Goal: Find specific page/section

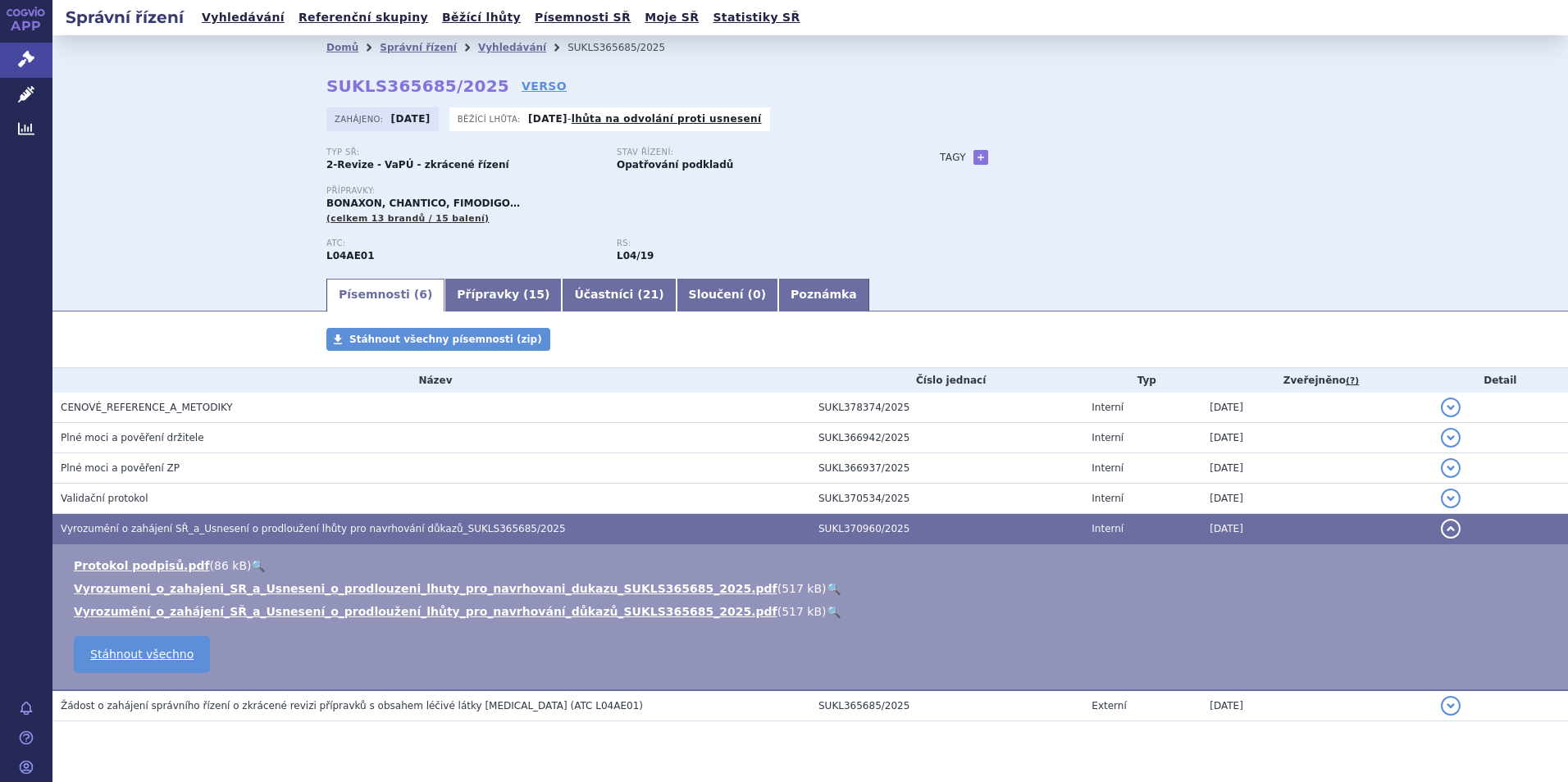
scroll to position [38, 0]
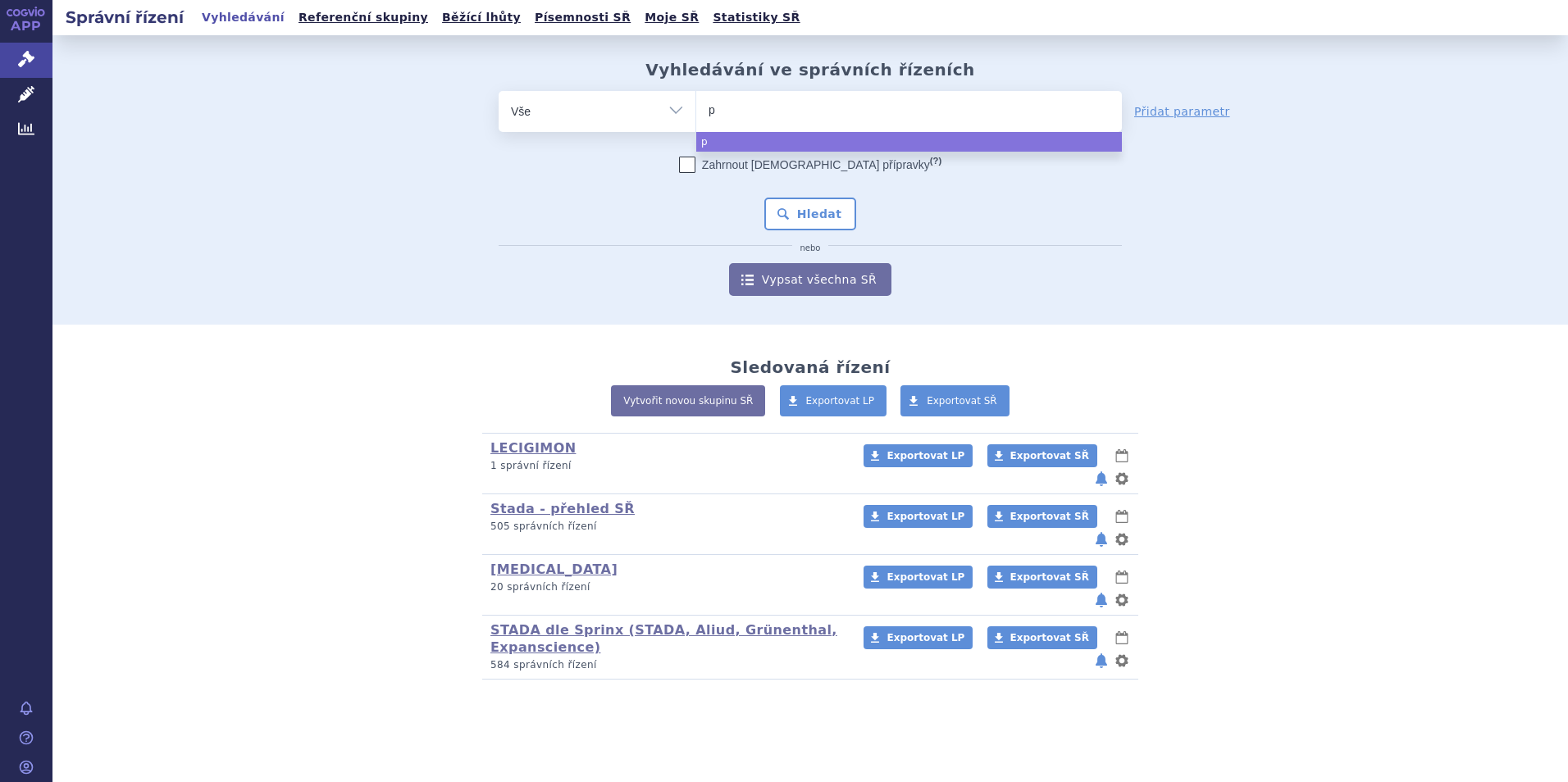
type input "pa"
type input "paz"
type input "pazo"
type input "pazopa"
type input "pazopani"
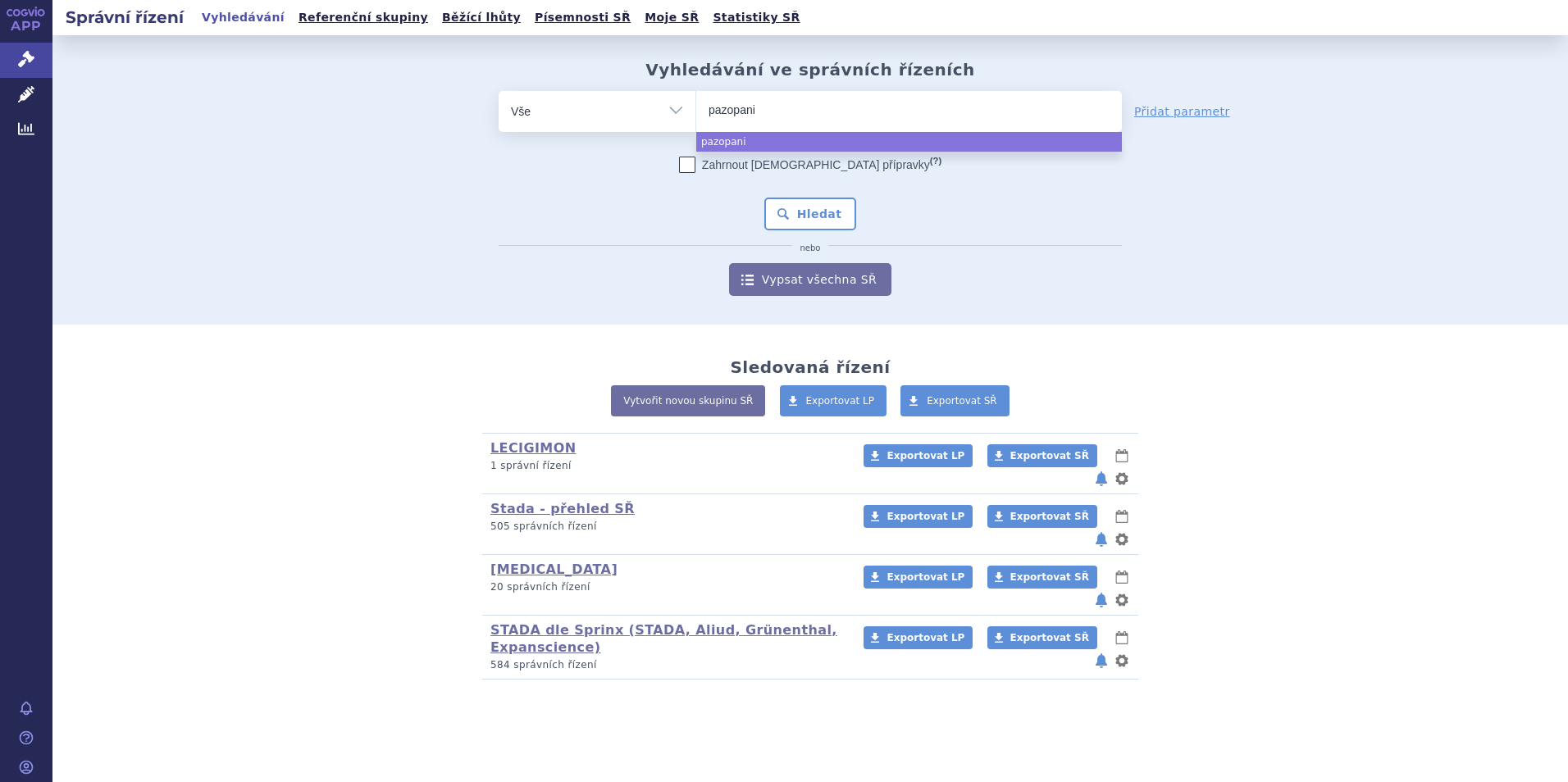
type input "pazopanib"
select select "pazopanib"
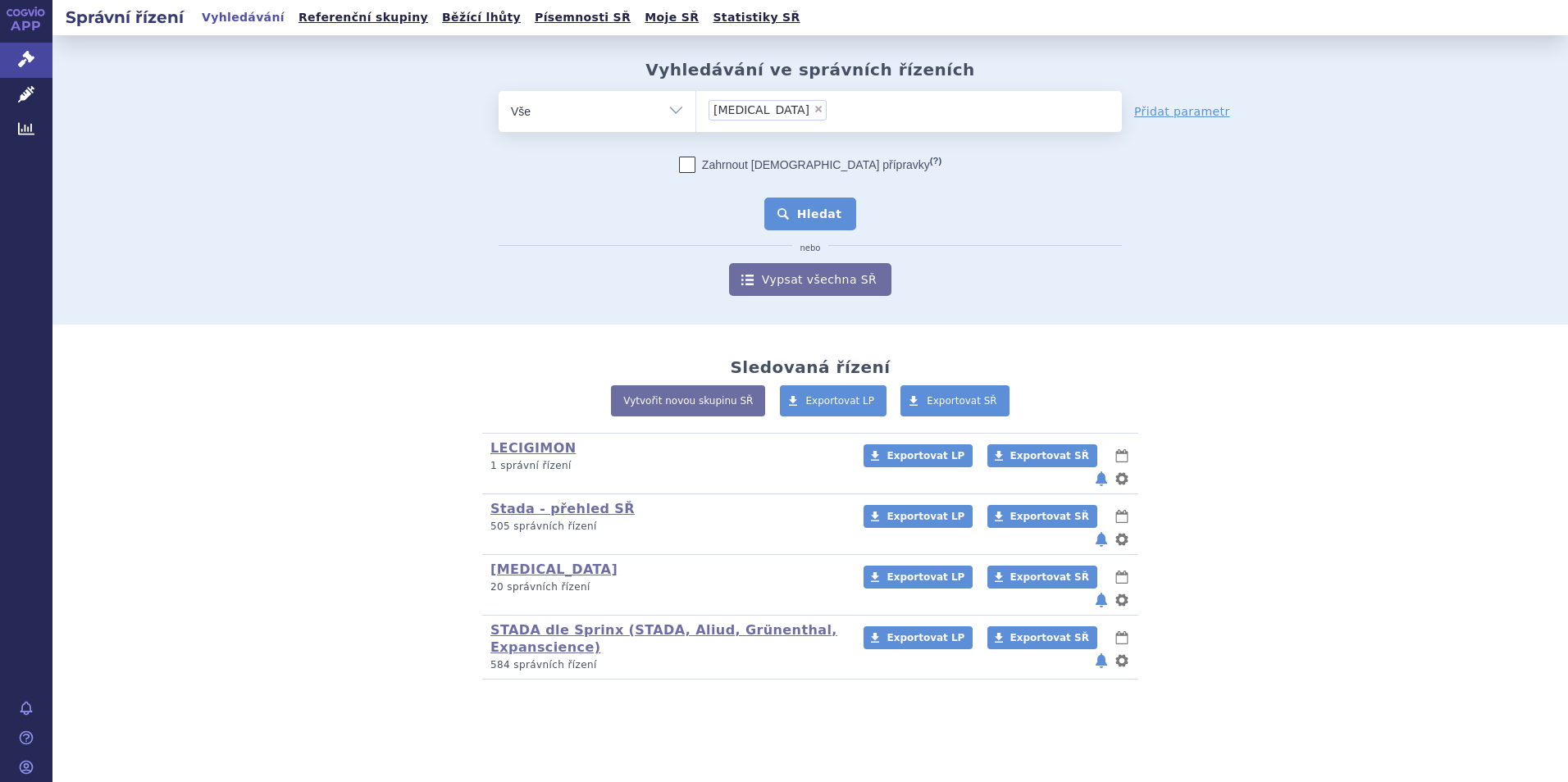
click at [828, 209] on button "Hledat" at bounding box center [811, 213] width 93 height 33
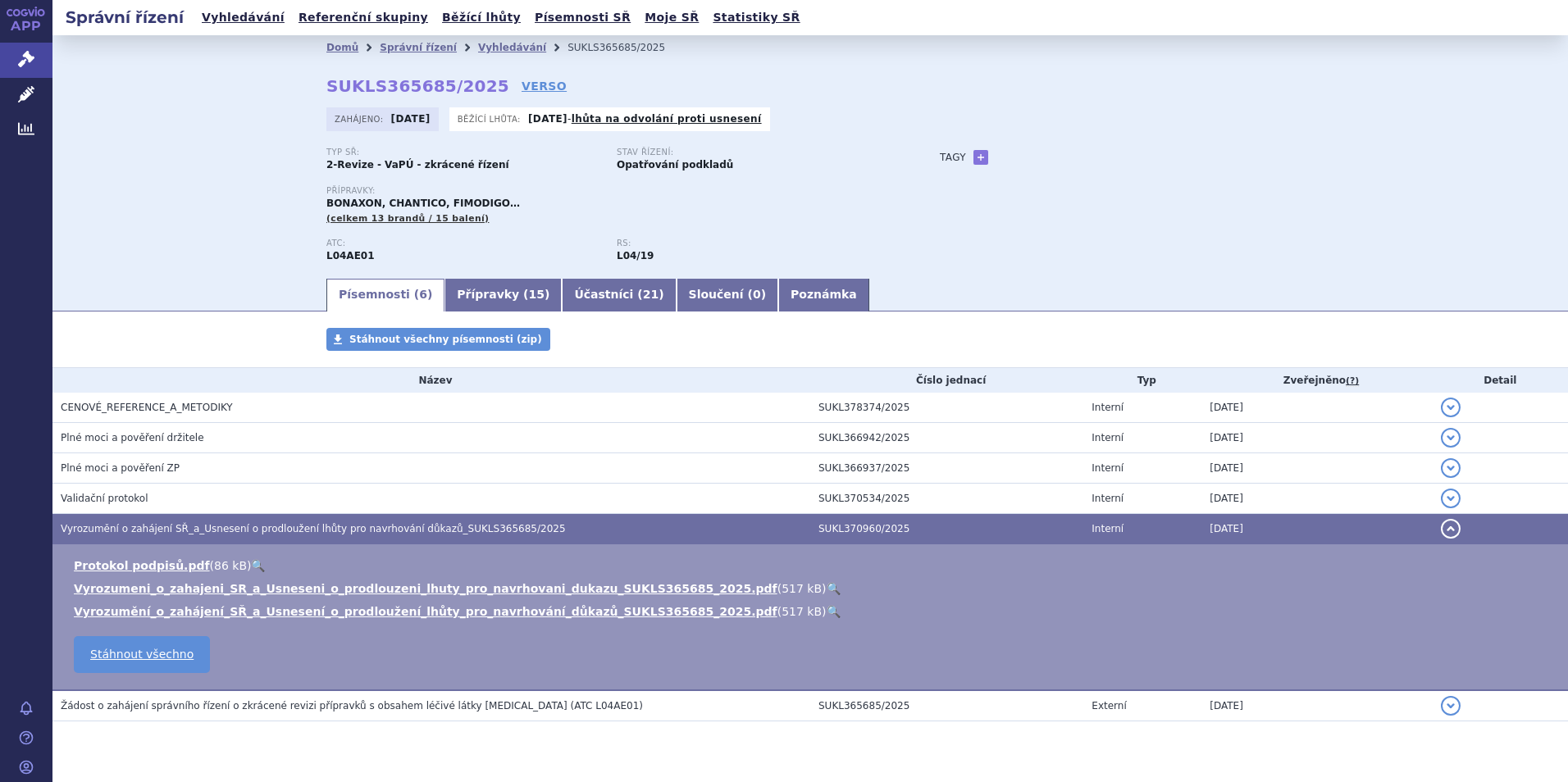
scroll to position [38, 0]
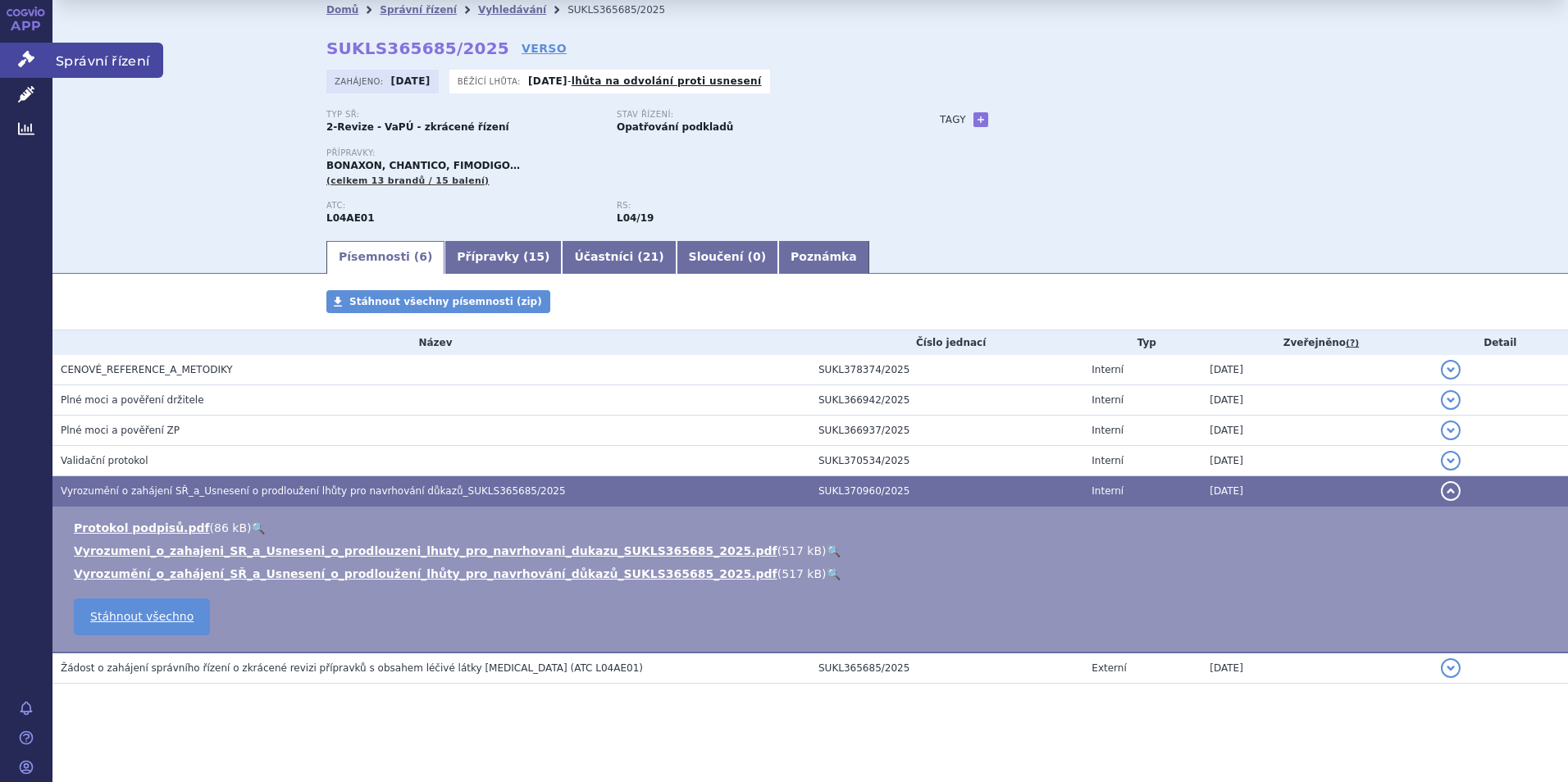
click at [75, 56] on span "Správní řízení" at bounding box center [107, 60] width 111 height 34
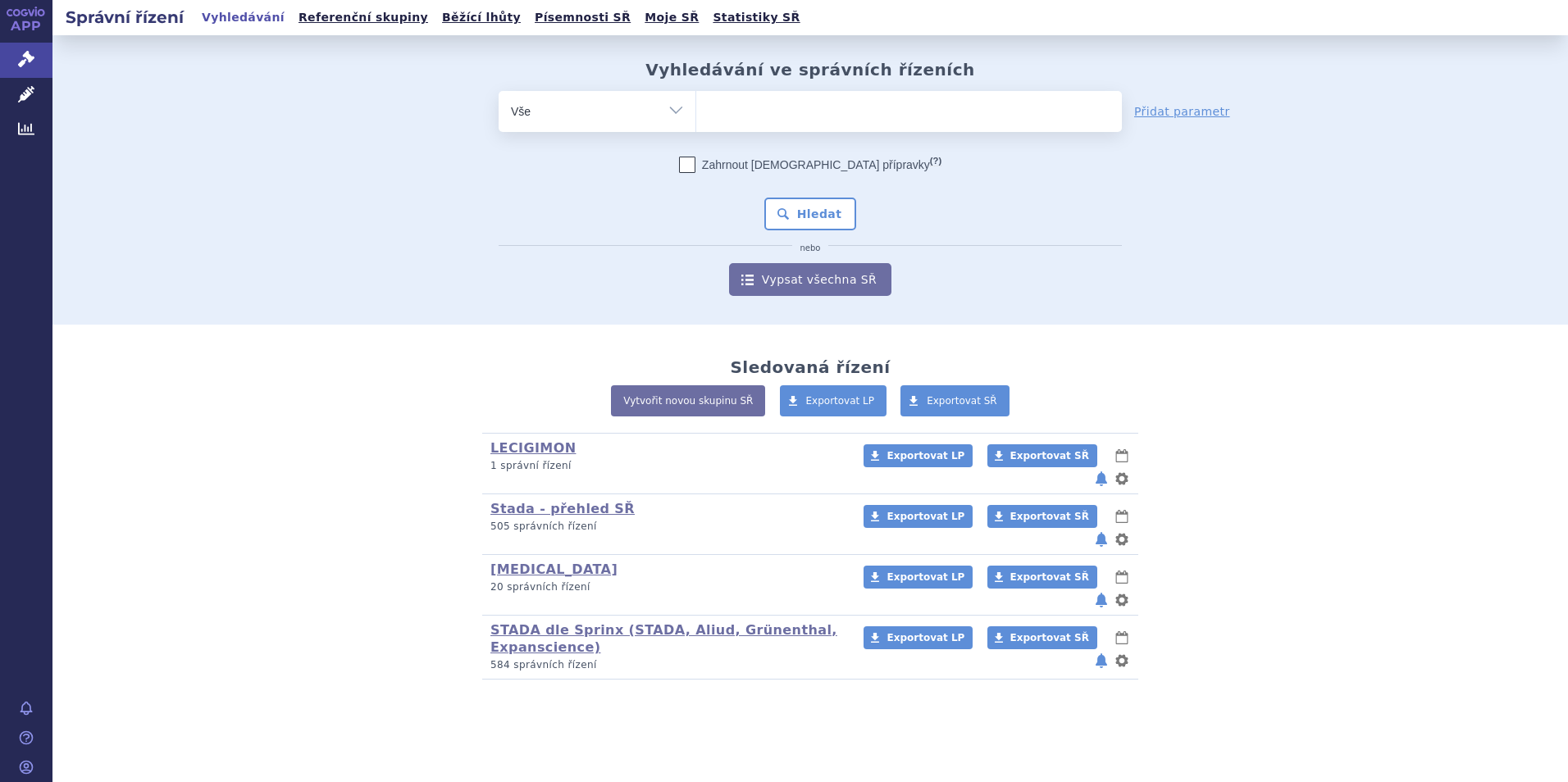
click at [550, 623] on link "STADA dle Sprinx (STADA, Aliud, Grünenthal, Expanscience)" at bounding box center [664, 639] width 347 height 33
